Goal: Transaction & Acquisition: Purchase product/service

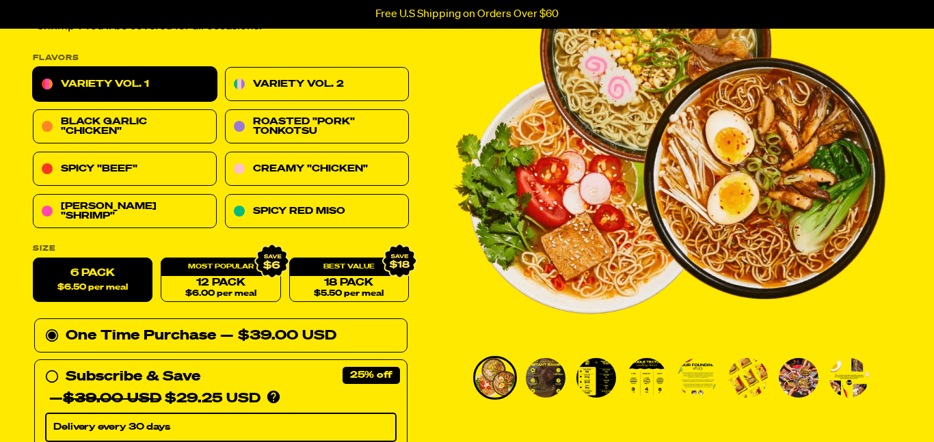
scroll to position [189, 0]
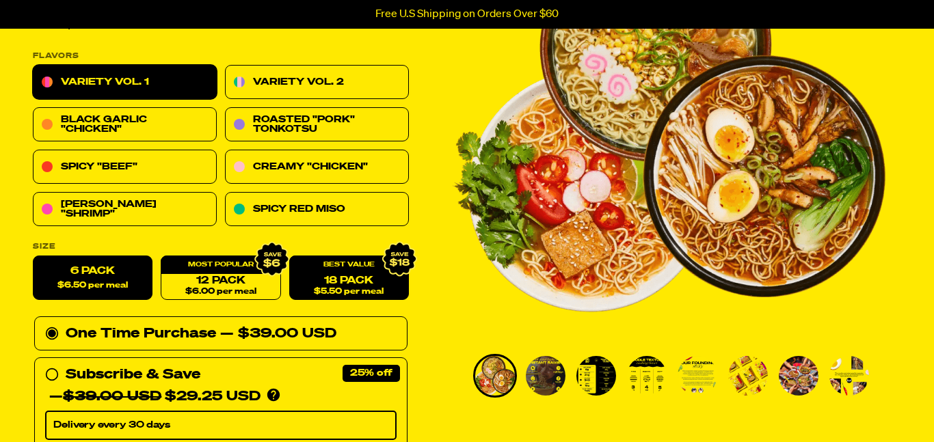
click at [379, 292] on span "$5.50 per meal" at bounding box center [349, 292] width 70 height 9
radio input "false"
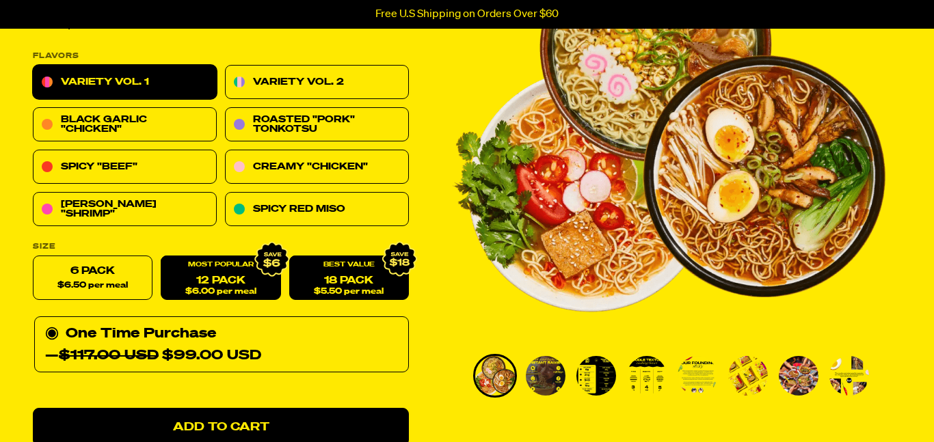
click at [234, 280] on link "12 Pack $6.00 per meal" at bounding box center [221, 278] width 120 height 44
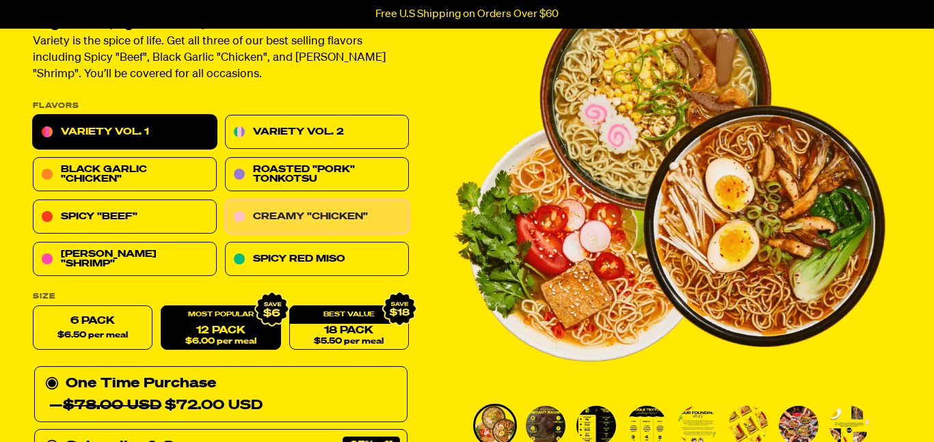
scroll to position [138, 0]
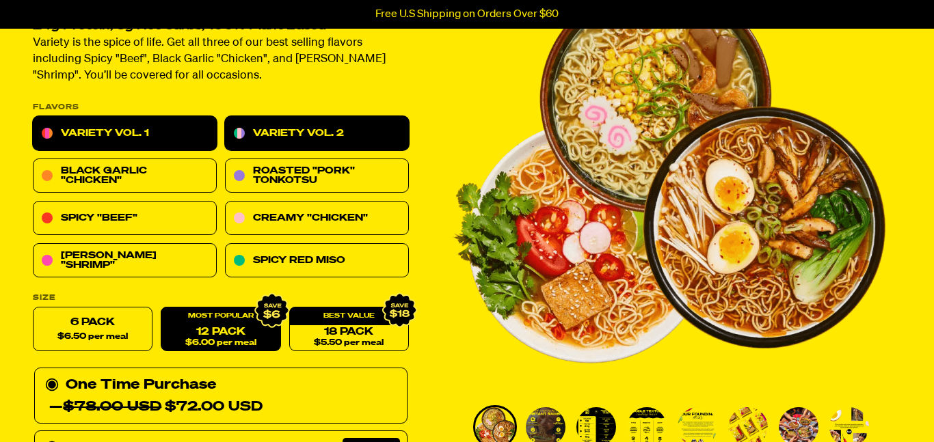
click at [319, 141] on link "Variety Vol. 2" at bounding box center [317, 134] width 184 height 34
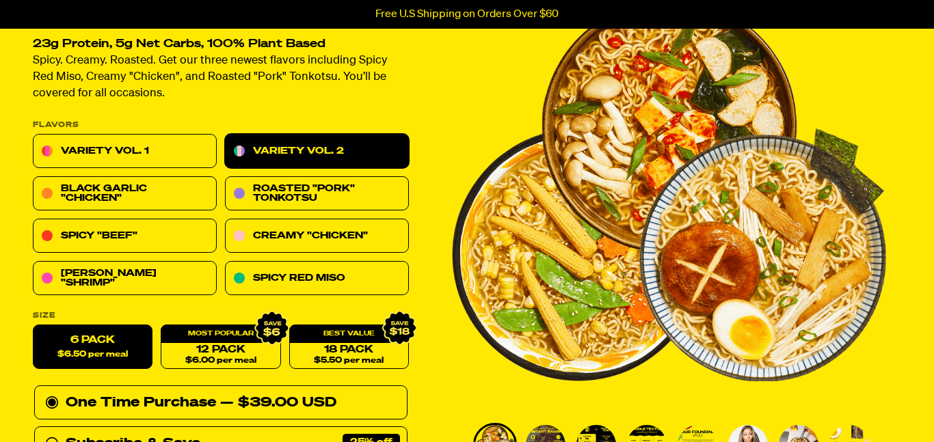
scroll to position [122, 0]
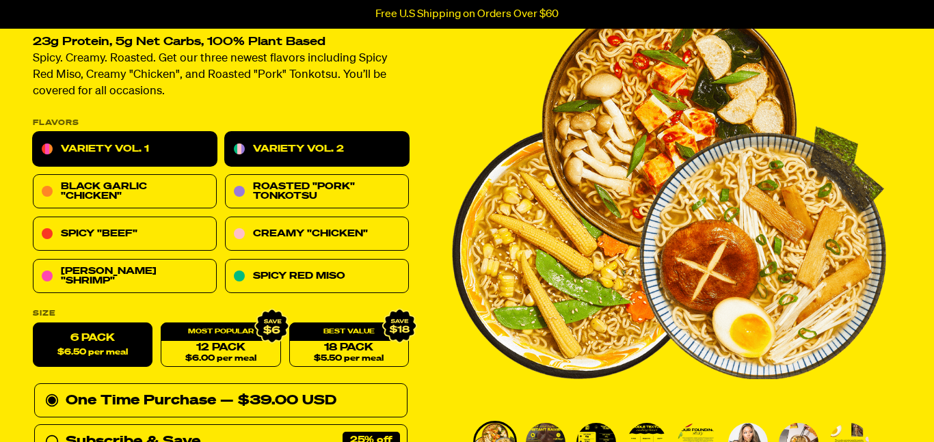
click at [159, 144] on link "Variety Vol. 1" at bounding box center [125, 150] width 184 height 34
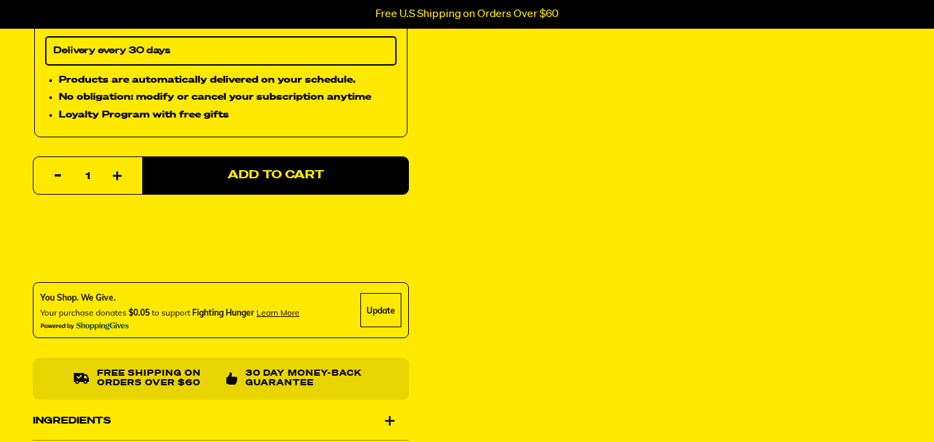
scroll to position [566, 0]
